Goal: Task Accomplishment & Management: Use online tool/utility

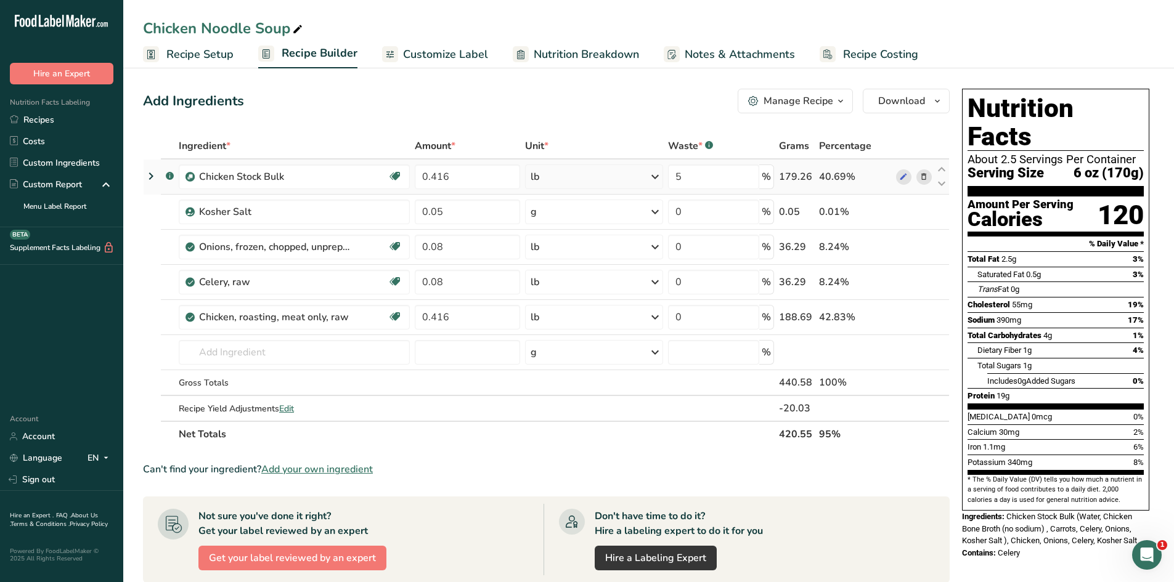
click at [149, 176] on icon at bounding box center [151, 176] width 15 height 22
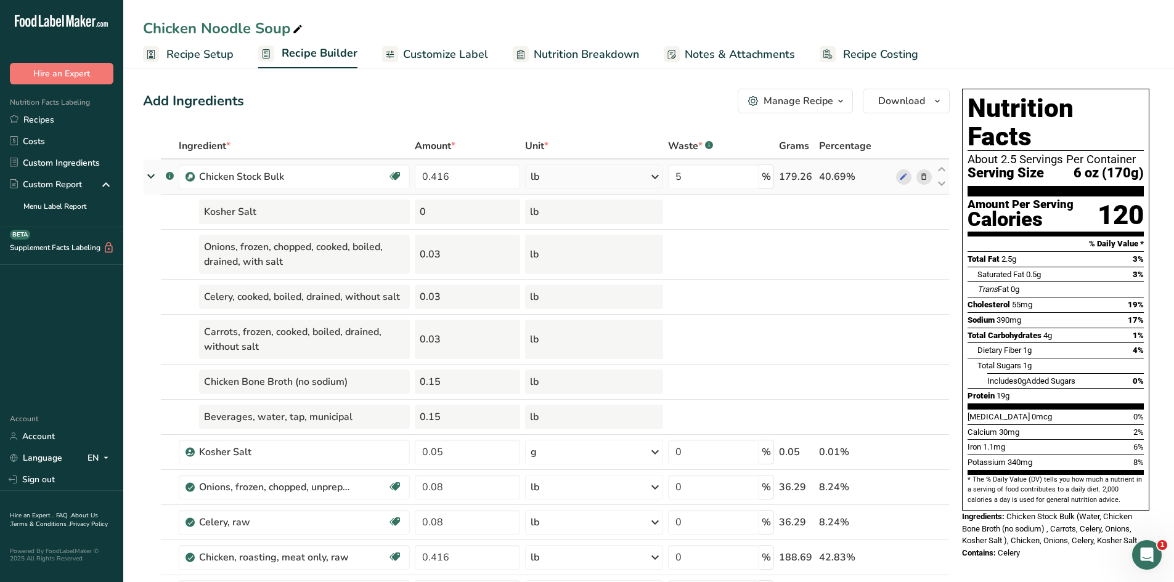
click at [149, 176] on icon at bounding box center [151, 176] width 22 height 15
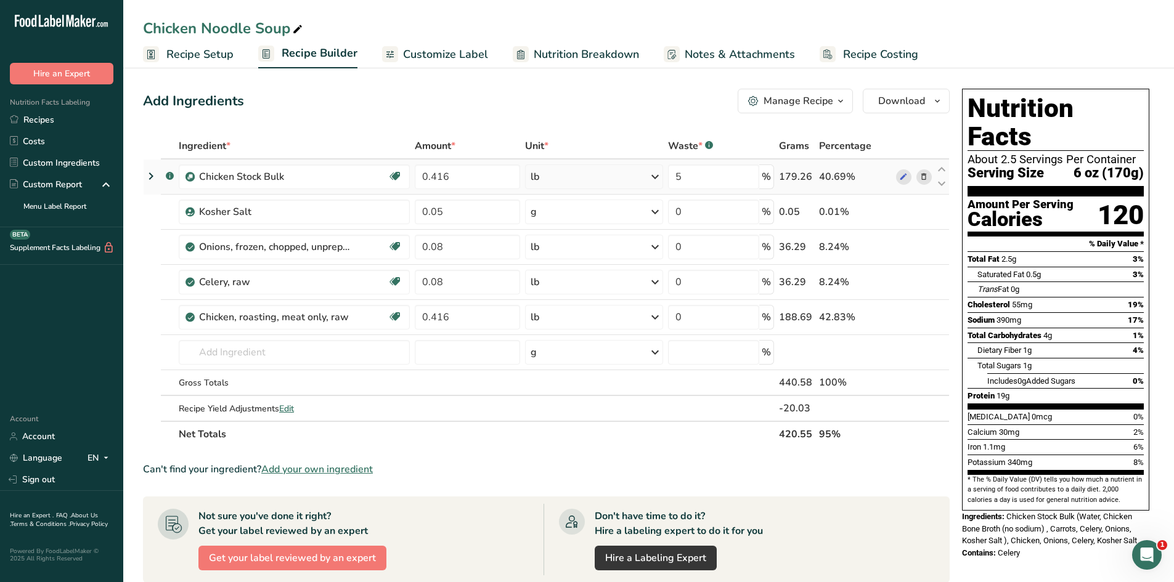
click at [149, 176] on icon at bounding box center [151, 176] width 15 height 22
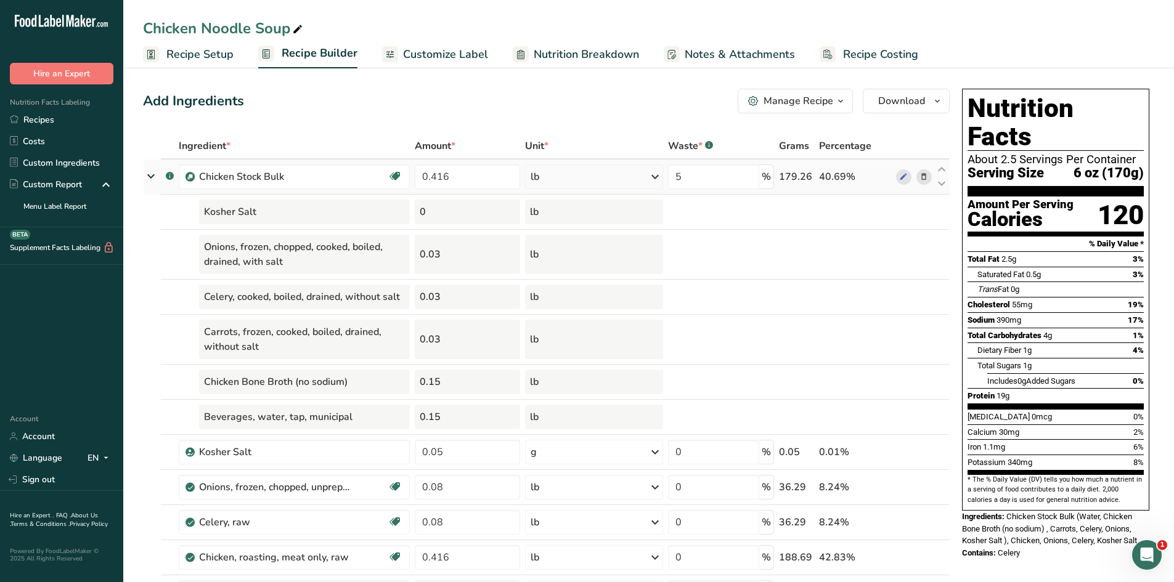
click at [149, 176] on icon at bounding box center [151, 176] width 22 height 15
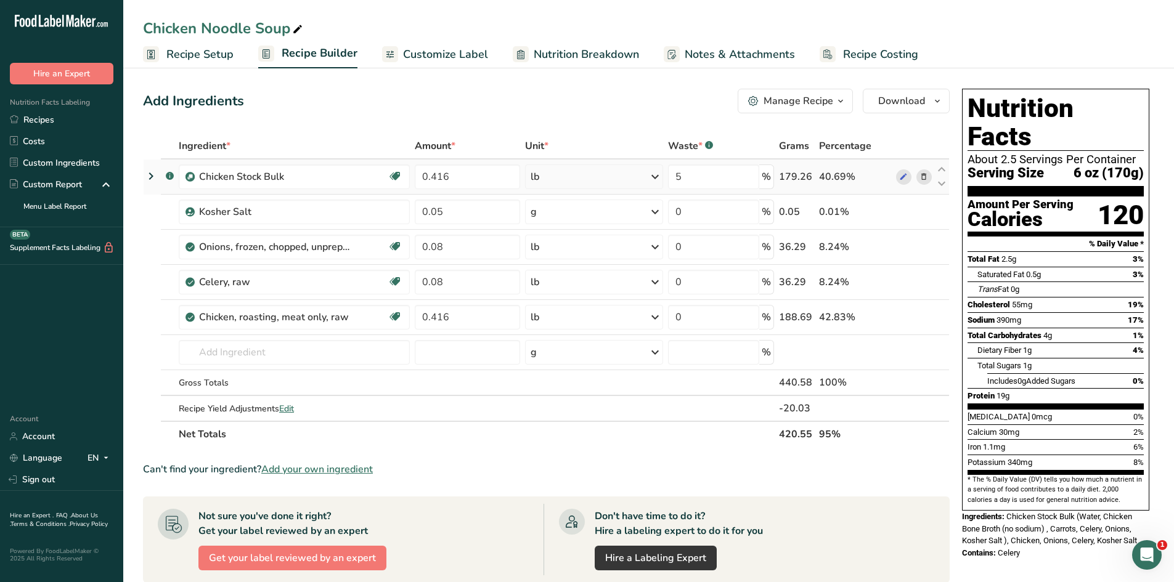
click at [149, 176] on icon at bounding box center [151, 176] width 15 height 22
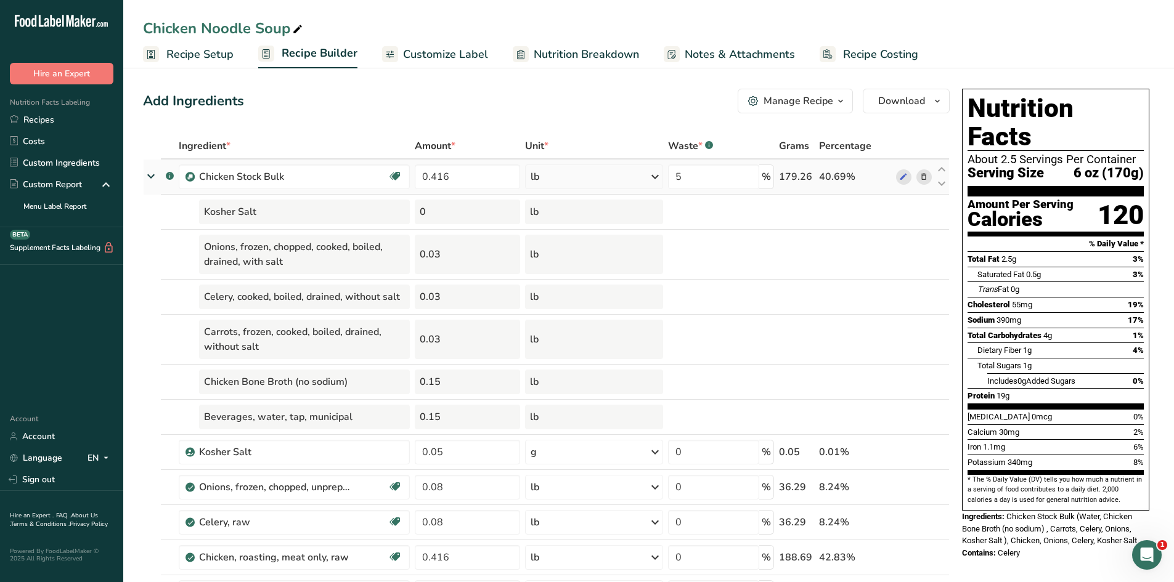
click at [149, 176] on icon at bounding box center [151, 176] width 22 height 15
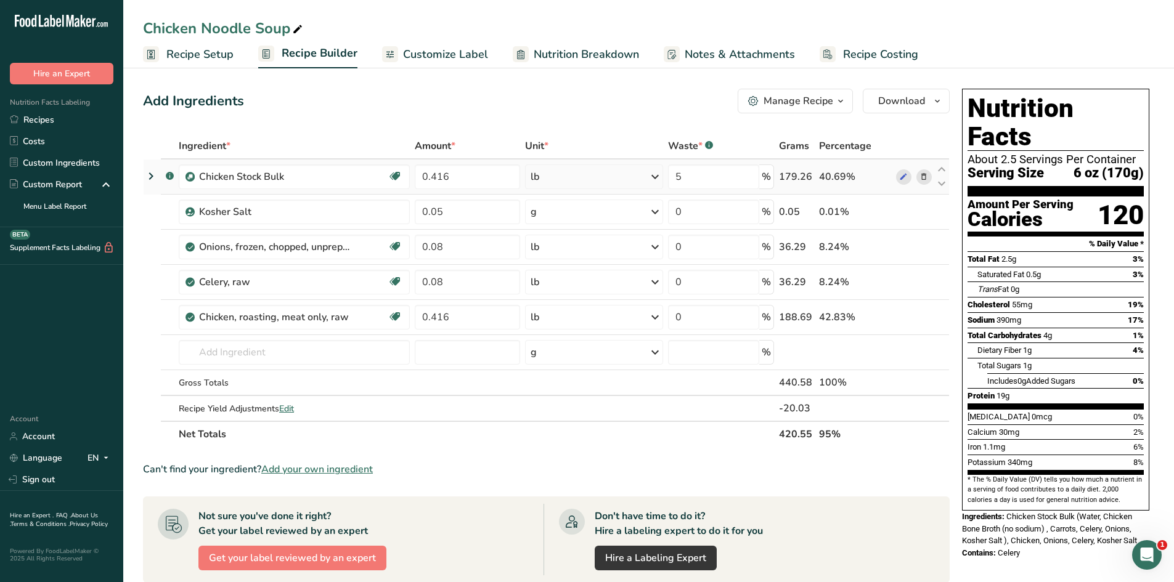
click at [149, 174] on icon at bounding box center [151, 176] width 15 height 22
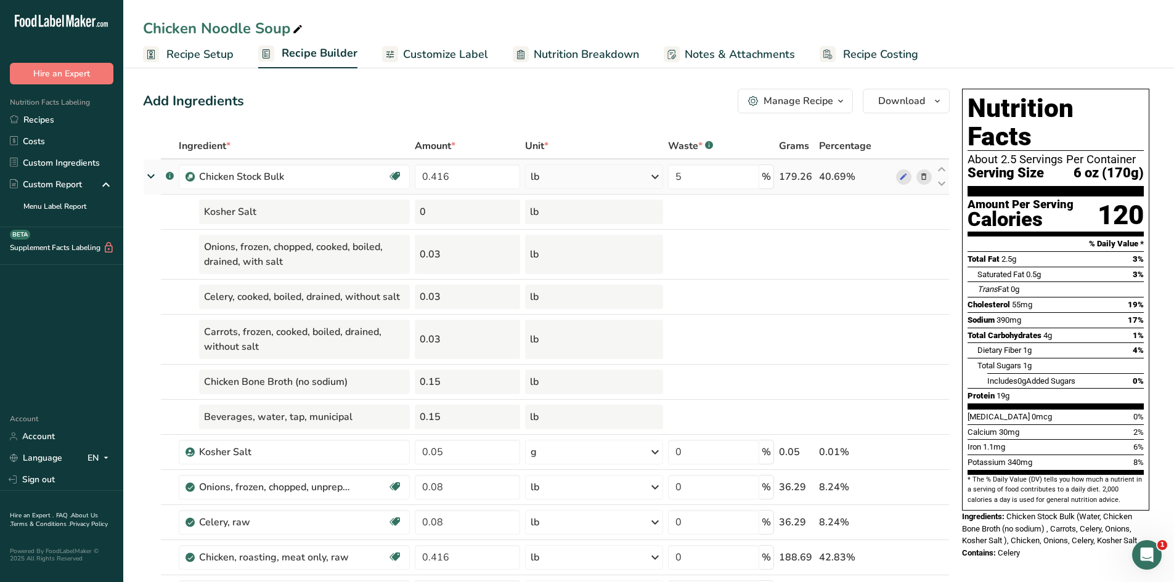
click at [149, 171] on icon at bounding box center [151, 176] width 22 height 15
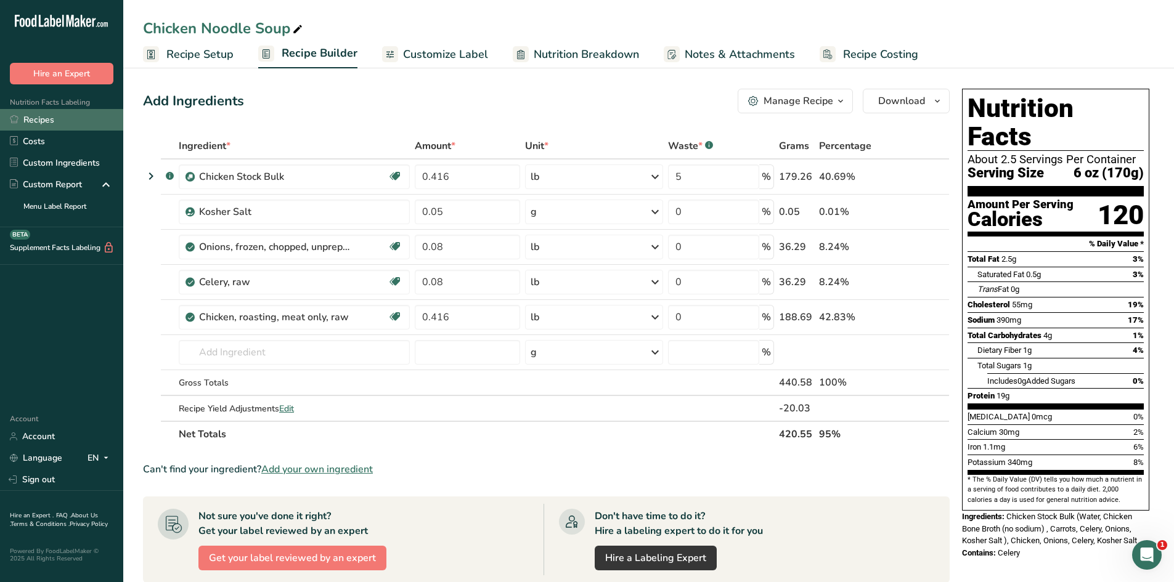
click at [55, 118] on link "Recipes" at bounding box center [61, 120] width 123 height 22
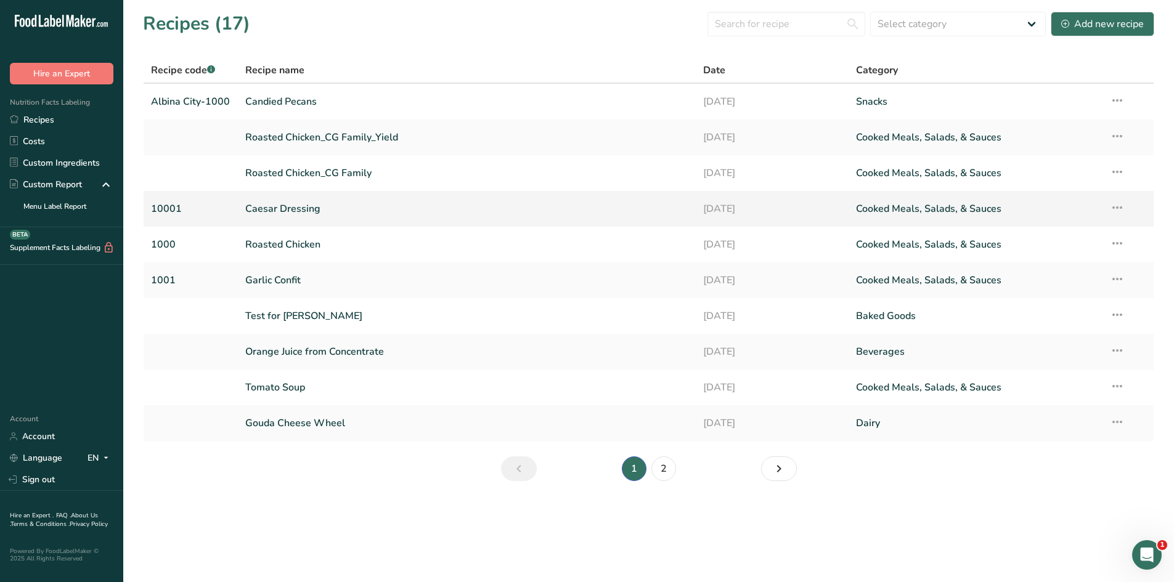
click at [293, 208] on link "Caesar Dressing" at bounding box center [466, 209] width 443 height 26
click at [259, 240] on link "Roasted Chicken" at bounding box center [466, 245] width 443 height 26
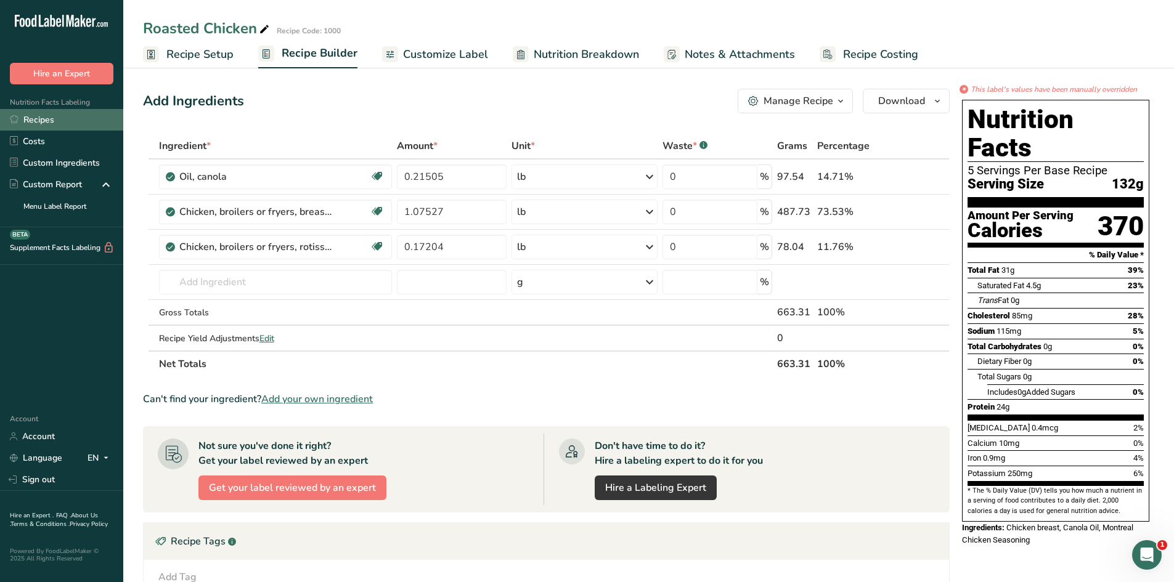
click at [60, 121] on link "Recipes" at bounding box center [61, 120] width 123 height 22
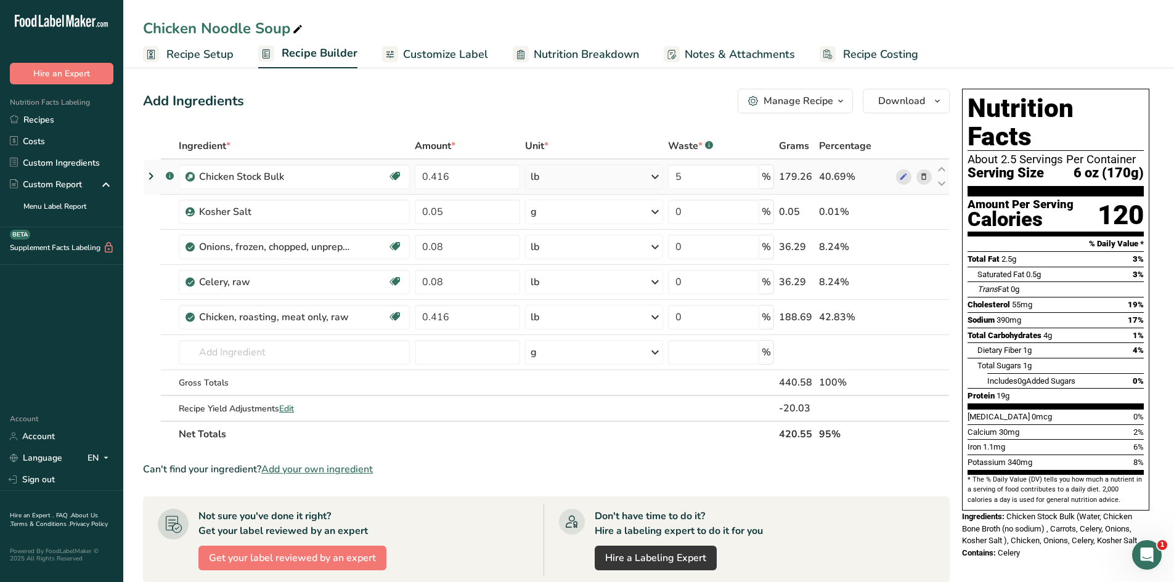
click at [149, 175] on icon at bounding box center [151, 176] width 15 height 22
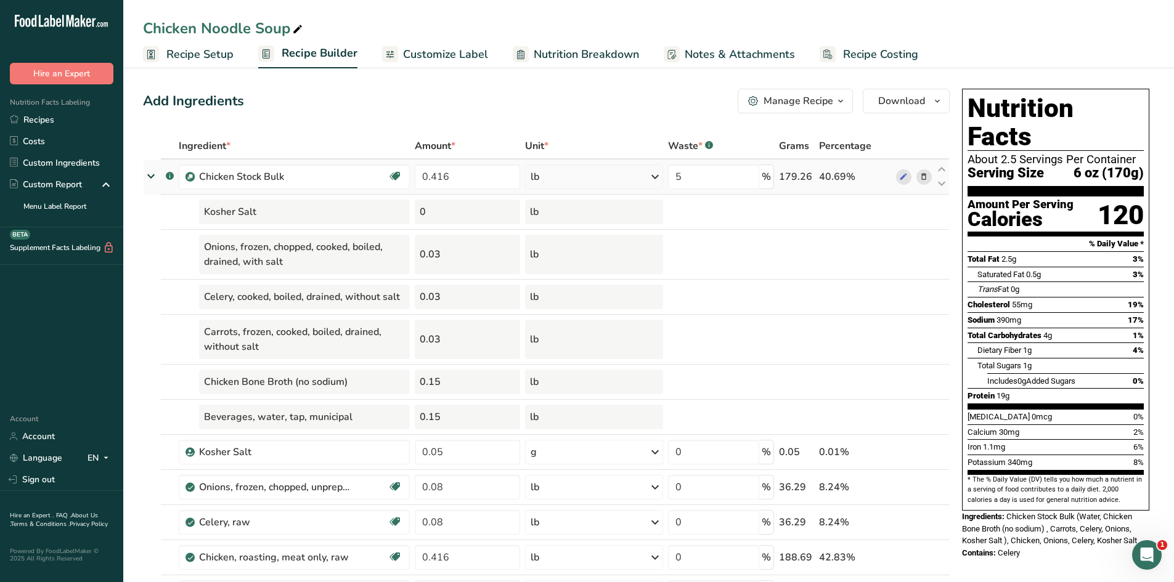
click at [146, 173] on icon at bounding box center [151, 176] width 22 height 15
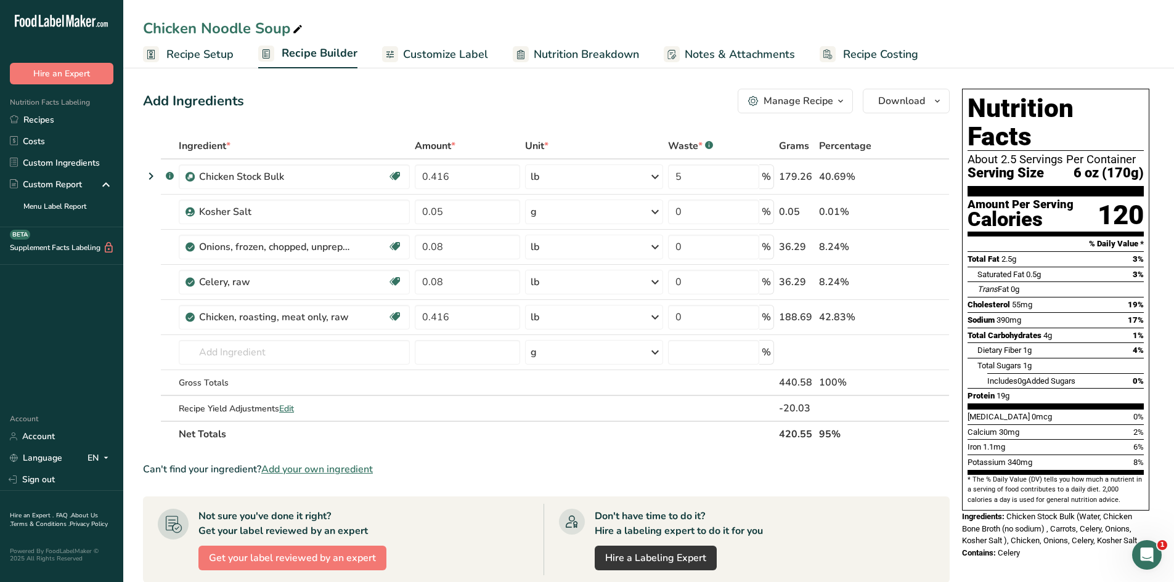
click at [568, 54] on span "Nutrition Breakdown" at bounding box center [586, 54] width 105 height 17
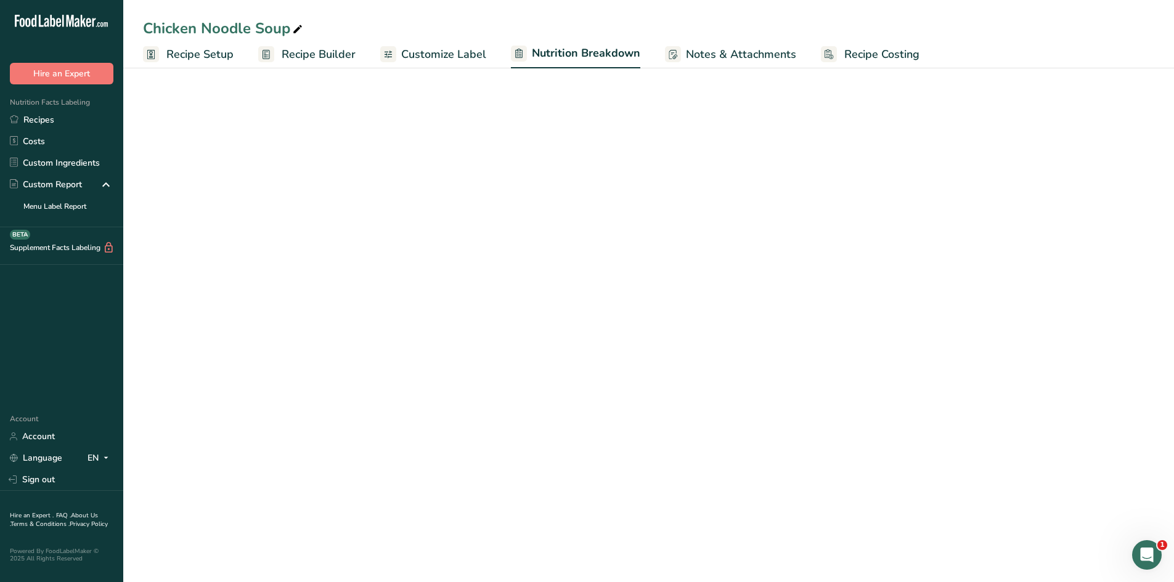
select select "Calories"
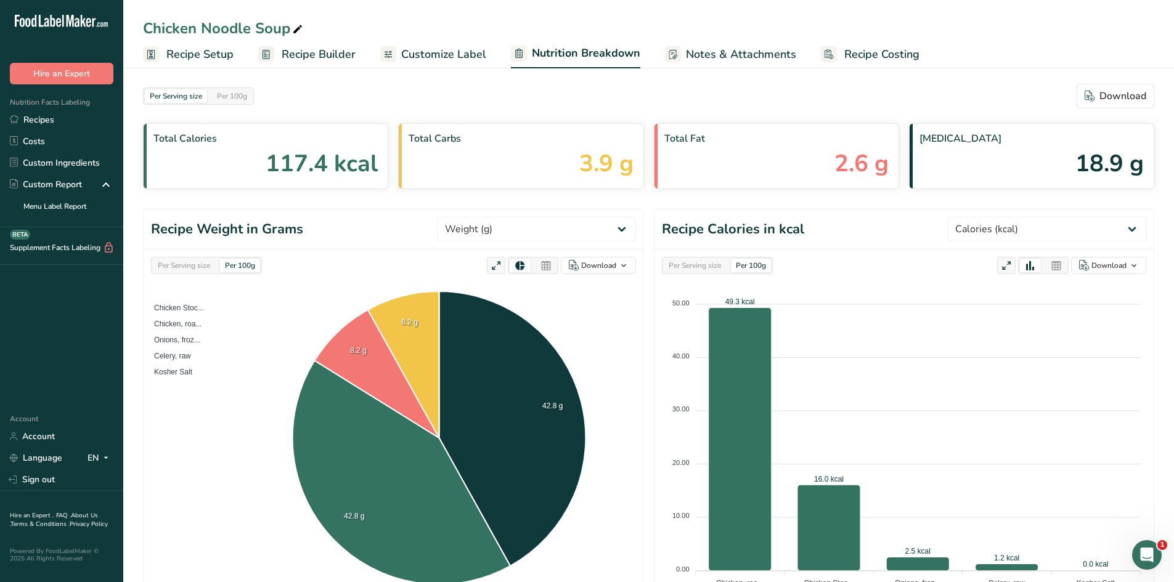
click at [226, 54] on span "Recipe Setup" at bounding box center [199, 54] width 67 height 17
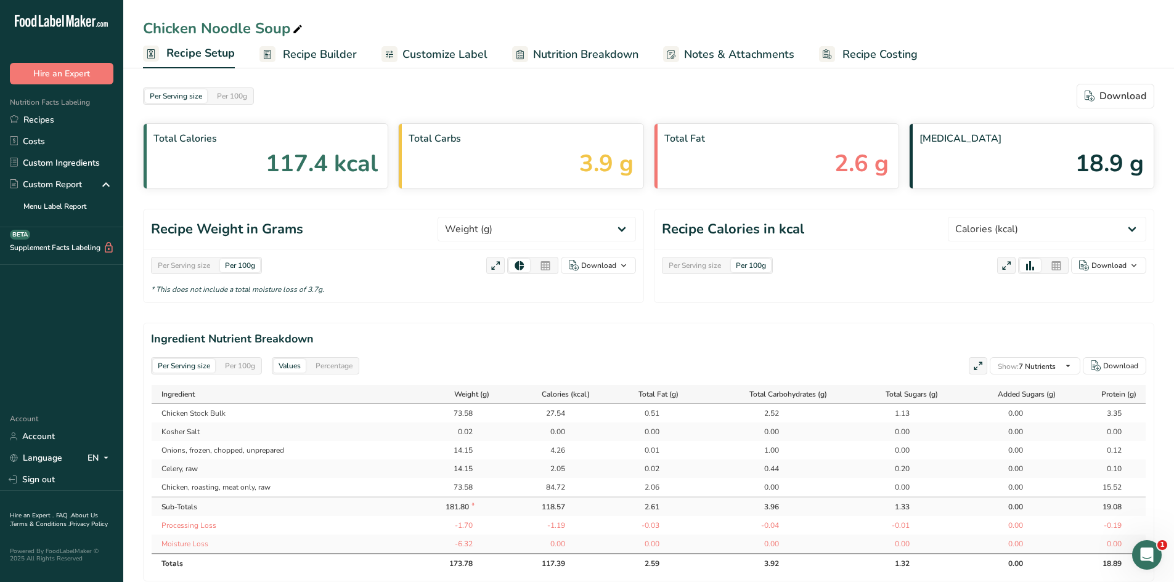
select select "5"
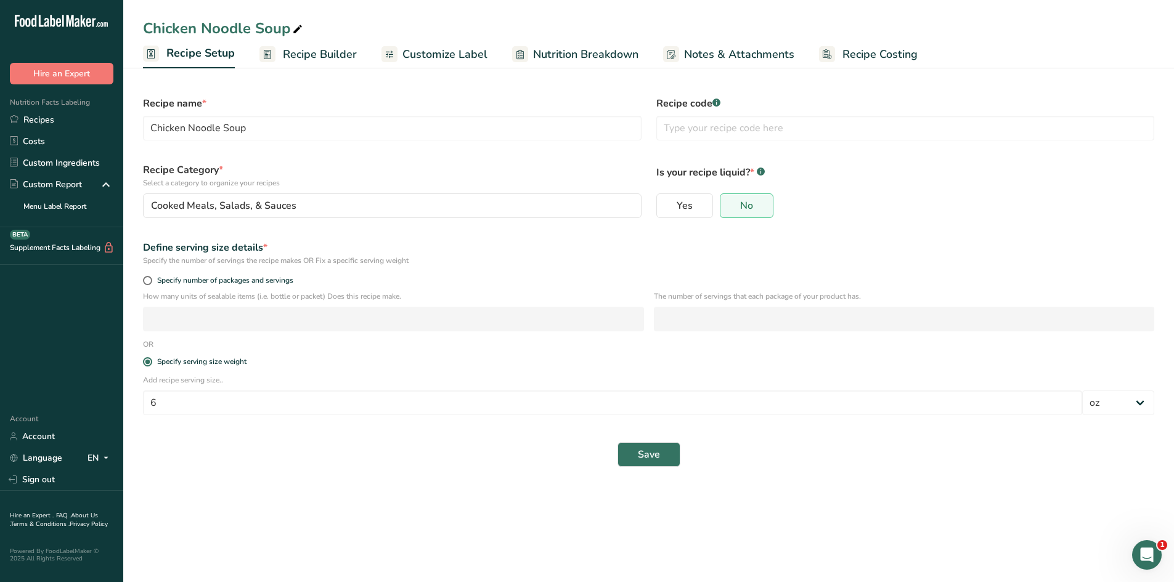
click at [324, 49] on span "Recipe Builder" at bounding box center [320, 54] width 74 height 17
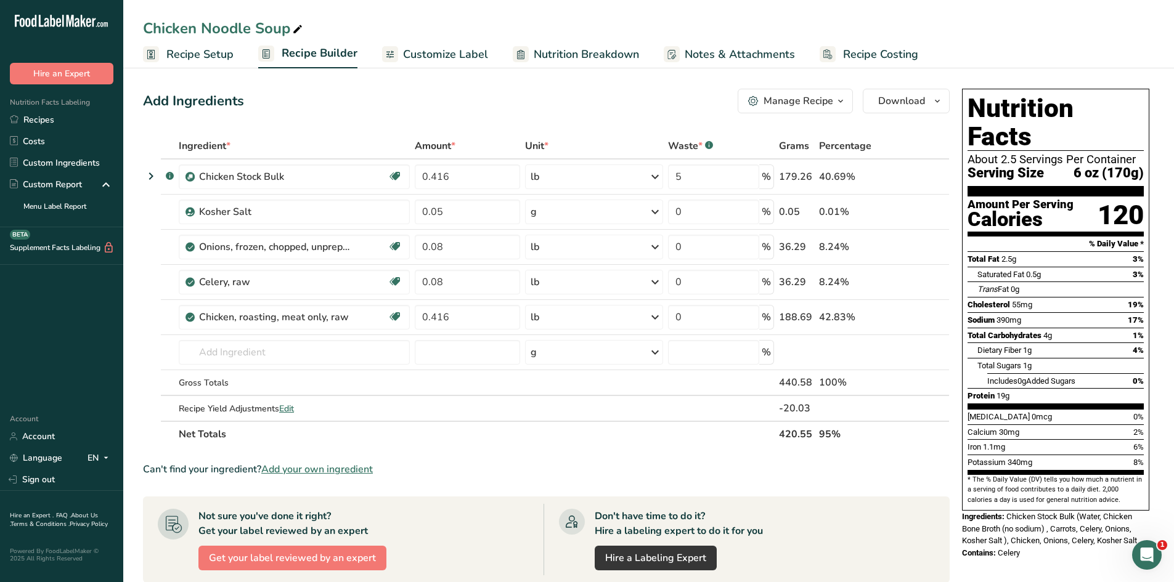
click at [384, 43] on link "Customize Label" at bounding box center [435, 55] width 106 height 28
click at [417, 47] on span "Customize Label" at bounding box center [445, 54] width 85 height 17
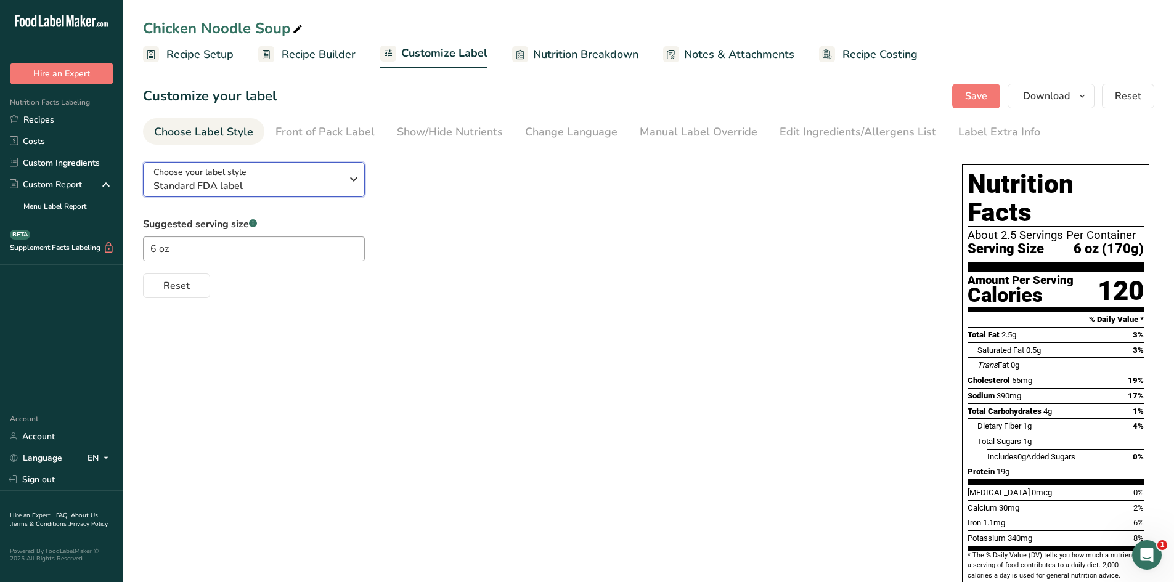
click at [301, 182] on span "Standard FDA label" at bounding box center [247, 186] width 188 height 15
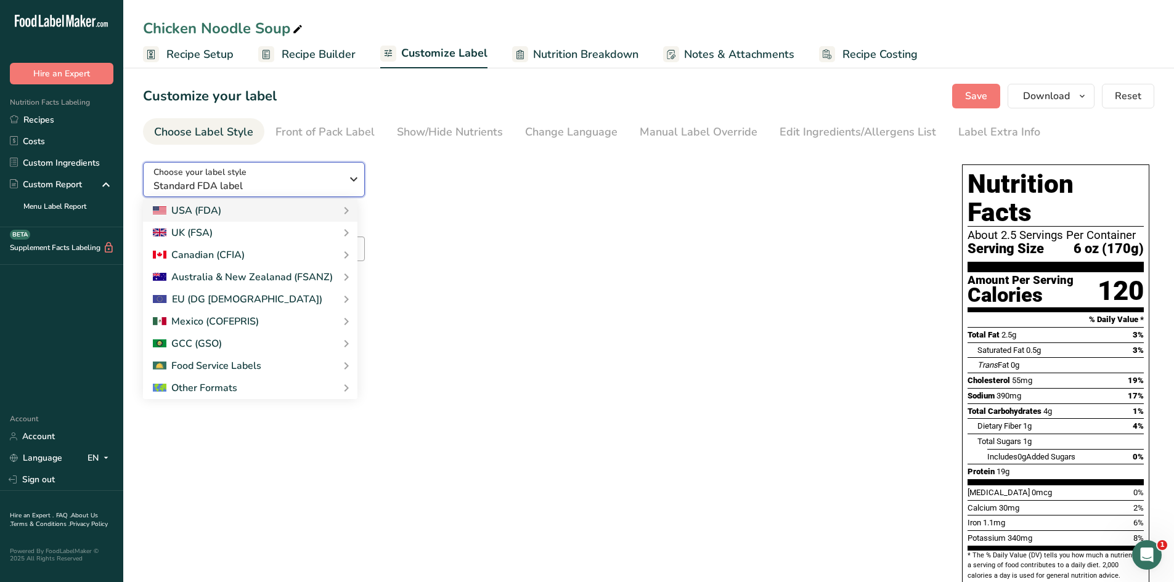
click at [301, 182] on span "Standard FDA label" at bounding box center [247, 186] width 188 height 15
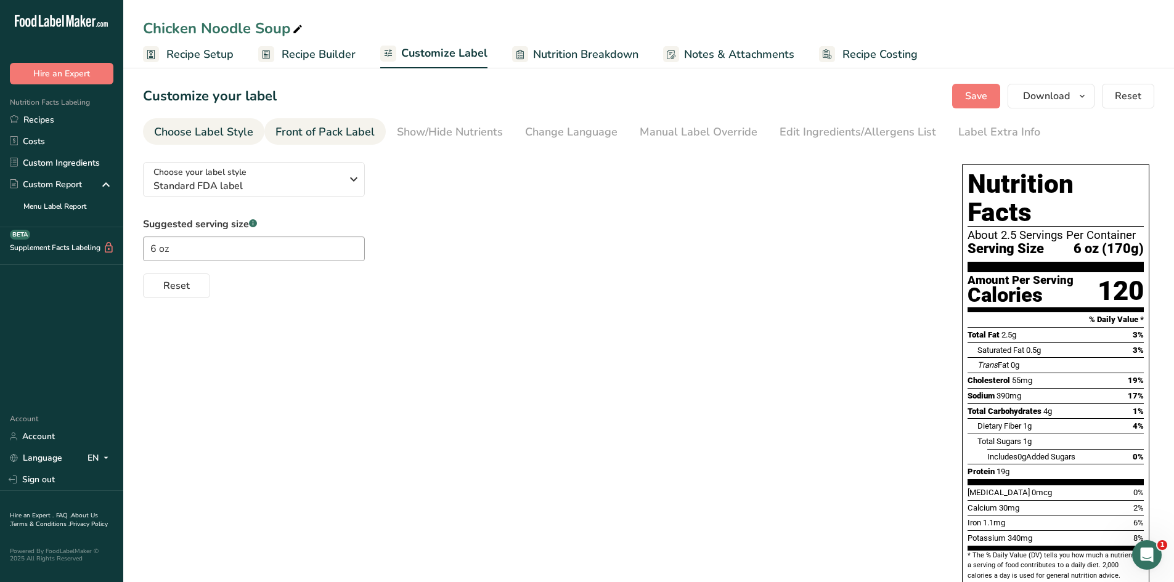
click at [307, 136] on div "Front of Pack Label" at bounding box center [325, 132] width 99 height 17
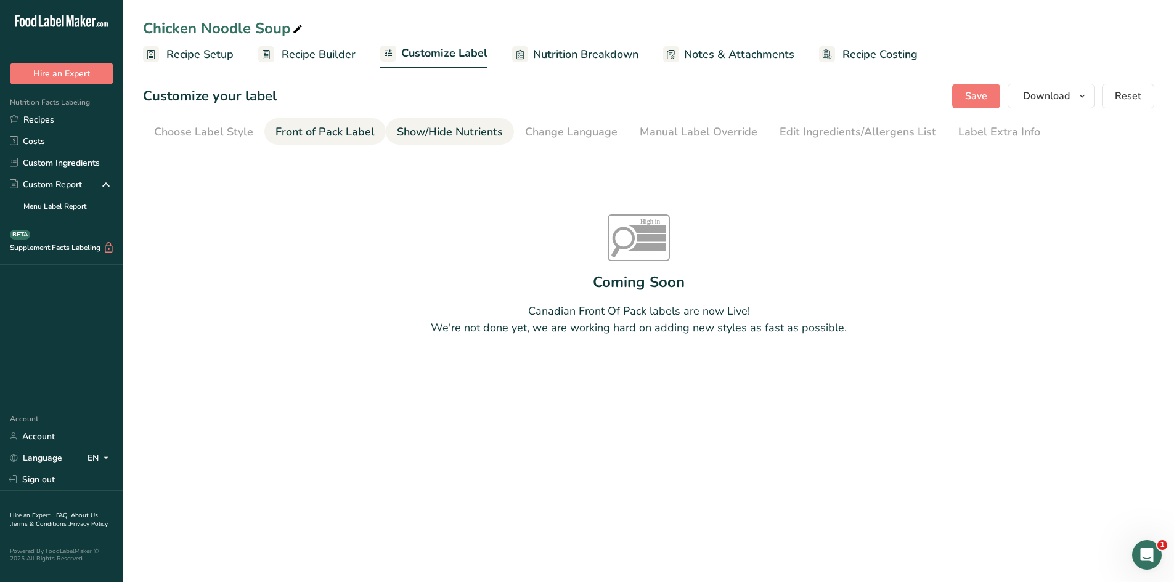
click at [437, 133] on div "Show/Hide Nutrients" at bounding box center [450, 132] width 106 height 17
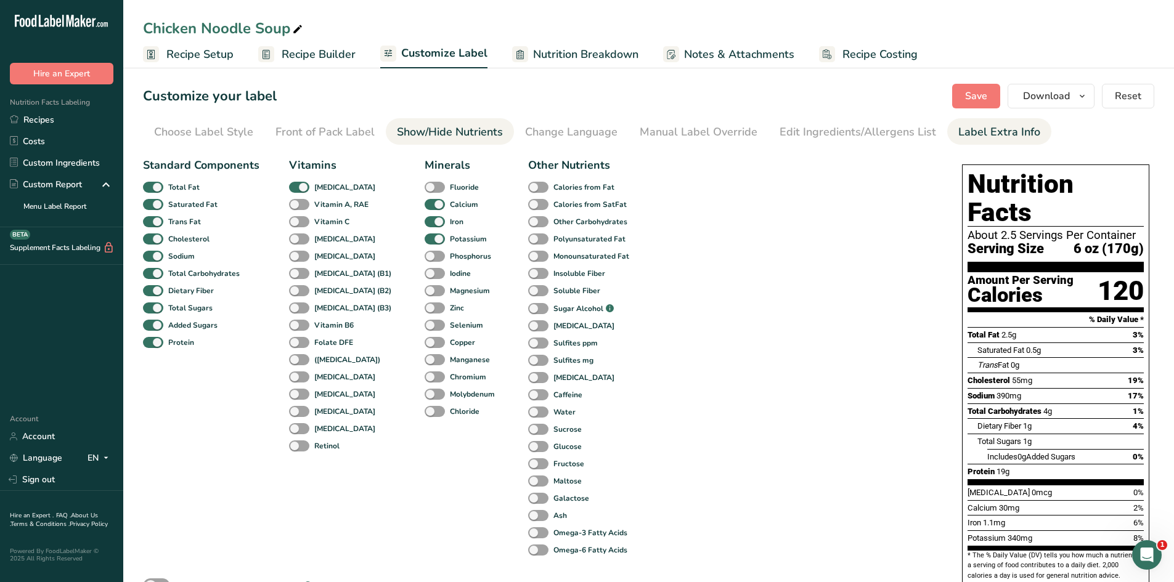
click at [998, 139] on div "Label Extra Info" at bounding box center [999, 132] width 82 height 17
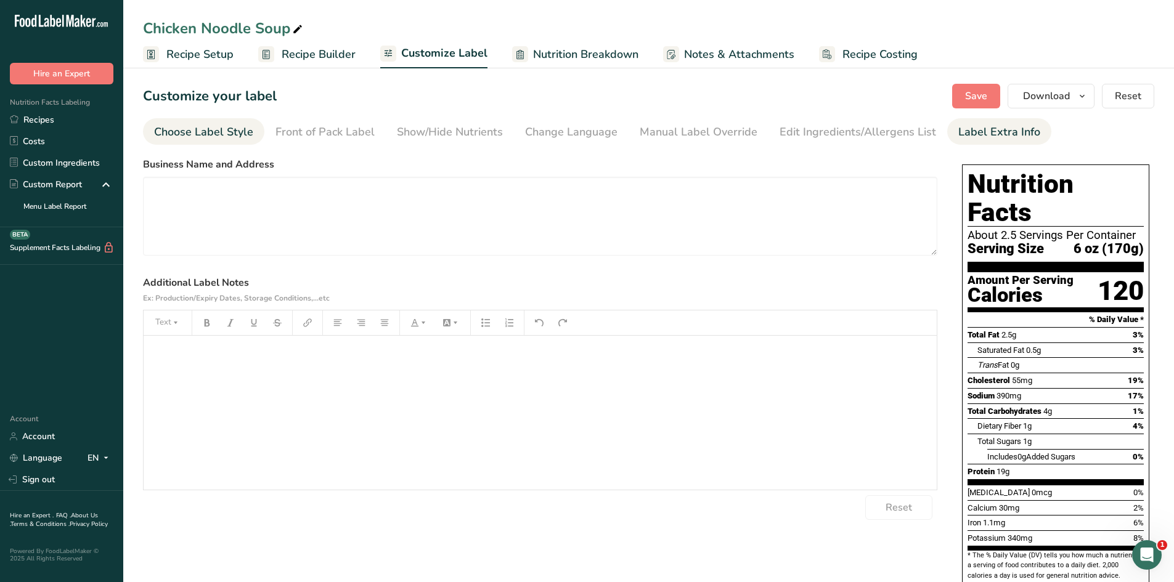
click at [186, 129] on div "Choose Label Style" at bounding box center [203, 132] width 99 height 17
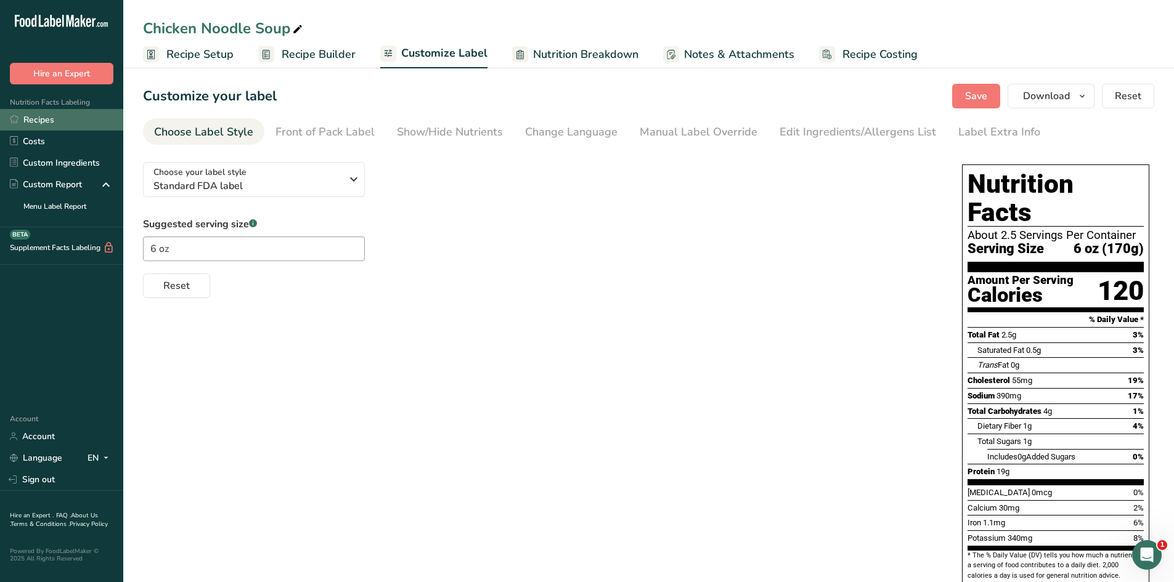
click at [48, 116] on link "Recipes" at bounding box center [61, 120] width 123 height 22
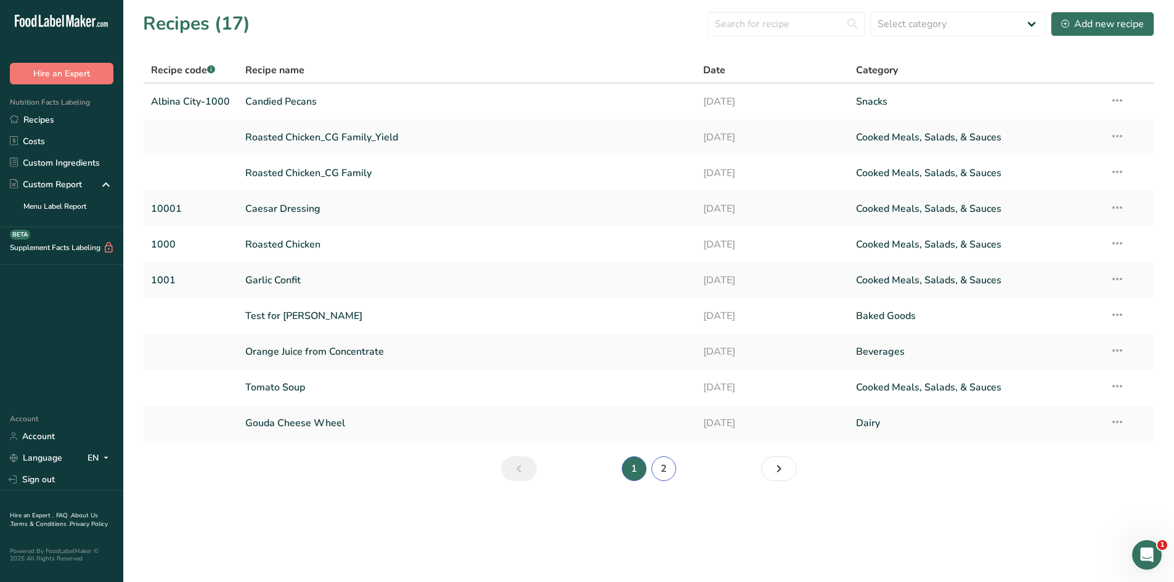
click at [667, 464] on link "2" at bounding box center [663, 469] width 25 height 25
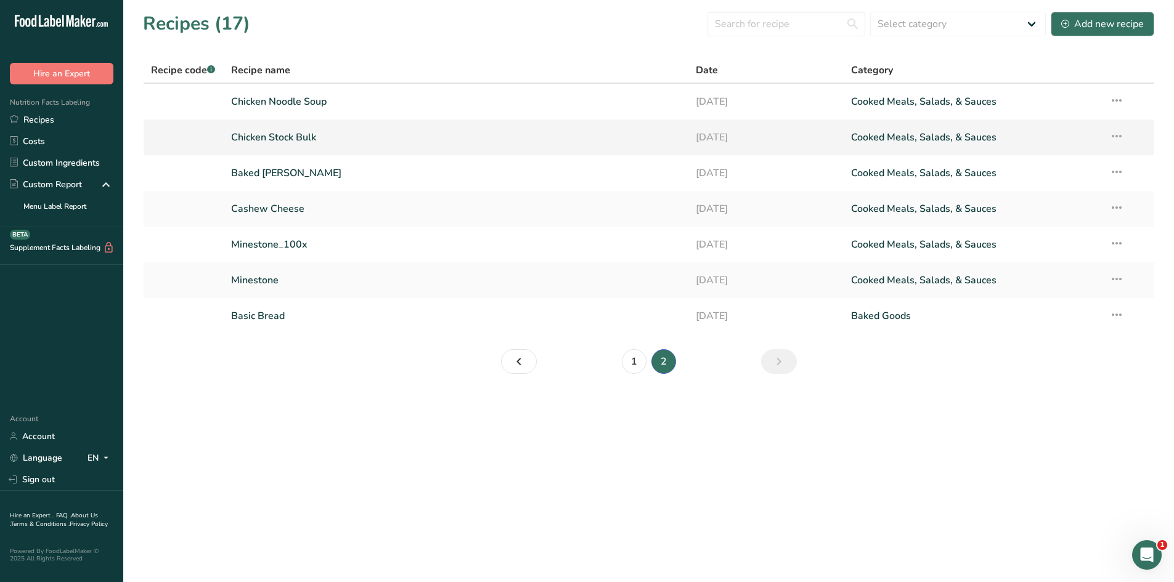
click at [266, 144] on link "Chicken Stock Bulk" at bounding box center [456, 137] width 451 height 26
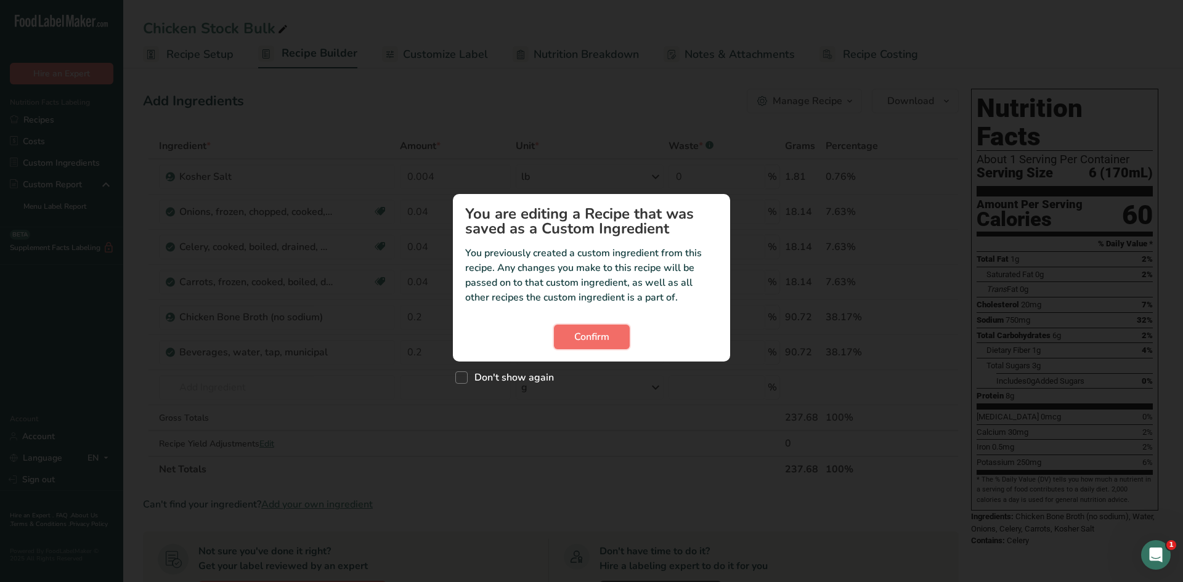
click at [589, 338] on span "Confirm" at bounding box center [591, 337] width 35 height 15
